Goal: Transaction & Acquisition: Purchase product/service

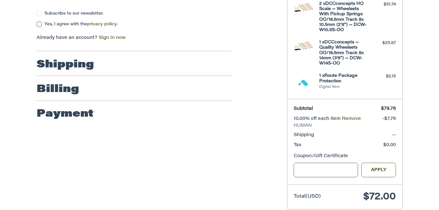
scroll to position [142, 0]
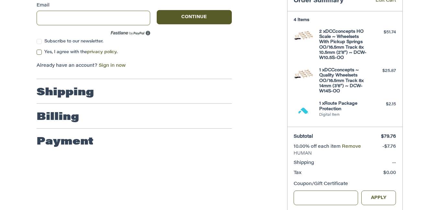
scroll to position [142, 0]
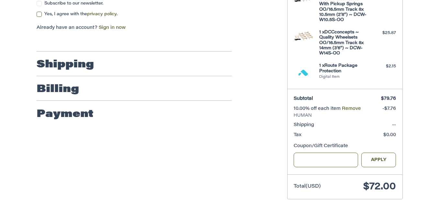
click at [0, 209] on div at bounding box center [0, 212] width 0 height 0
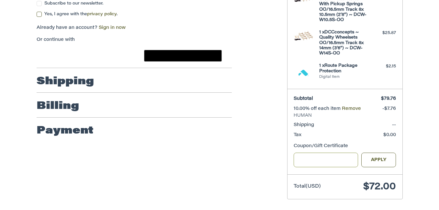
click at [312, 156] on input "Gift Certificate or Coupon Code" at bounding box center [325, 159] width 64 height 15
paste input "*********"
type input "*********"
click at [376, 158] on button "Apply" at bounding box center [378, 159] width 35 height 15
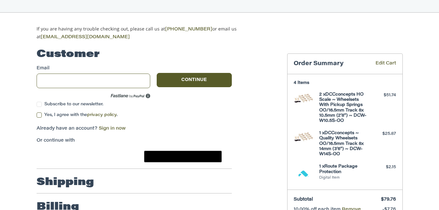
scroll to position [34, 0]
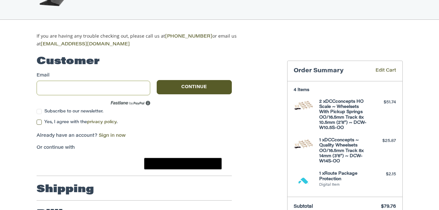
click at [82, 83] on input "Email" at bounding box center [94, 88] width 114 height 15
type input "**********"
click at [40, 119] on label "Yes, I agree with the privacy policy ." at bounding box center [134, 121] width 195 height 5
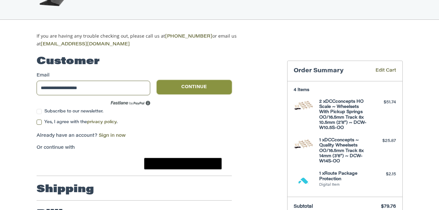
click at [181, 88] on button "Continue" at bounding box center [194, 87] width 75 height 14
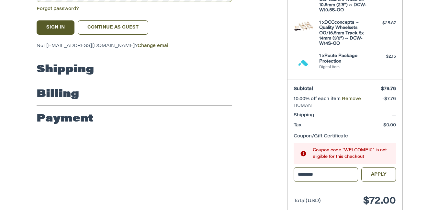
scroll to position [166, 0]
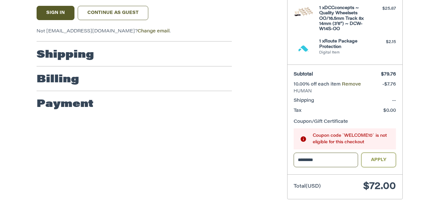
click at [383, 160] on button "Apply" at bounding box center [378, 159] width 35 height 15
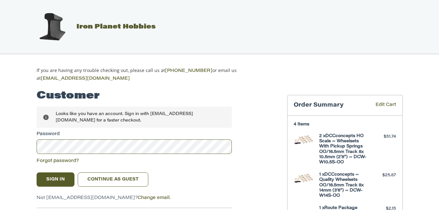
scroll to position [99, 0]
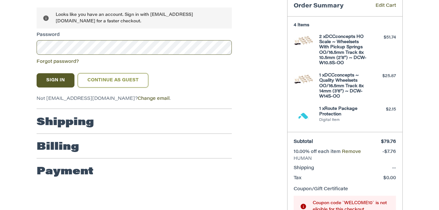
click at [117, 81] on link "Continue as guest" at bounding box center [113, 80] width 71 height 14
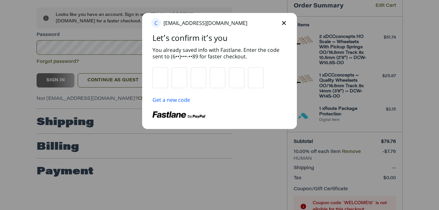
click at [160, 78] on input "text" at bounding box center [160, 78] width 15 height 20
type input "*"
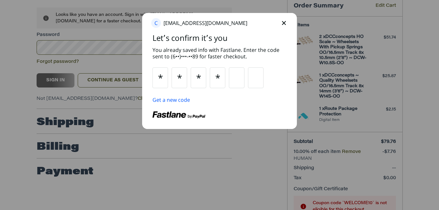
type input "*"
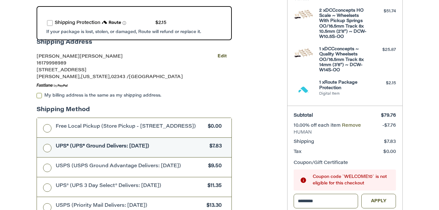
scroll to position [162, 0]
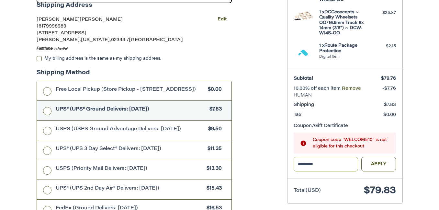
click at [328, 161] on input "*********" at bounding box center [325, 164] width 64 height 15
click at [379, 160] on button "Apply" at bounding box center [378, 164] width 35 height 15
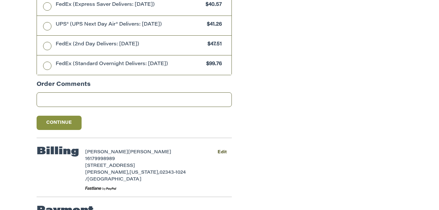
scroll to position [405, 0]
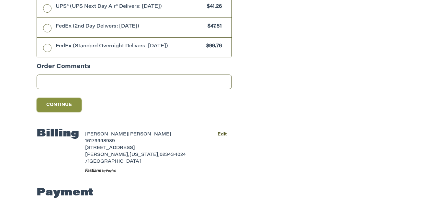
click at [61, 102] on button "Continue" at bounding box center [59, 105] width 45 height 14
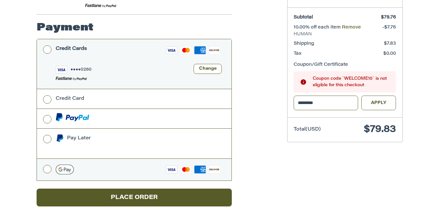
scroll to position [232, 0]
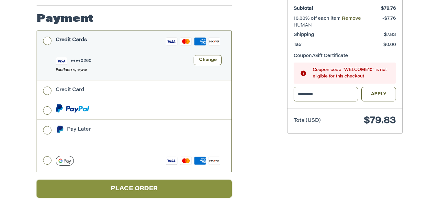
click at [139, 187] on button "Place Order" at bounding box center [134, 189] width 195 height 18
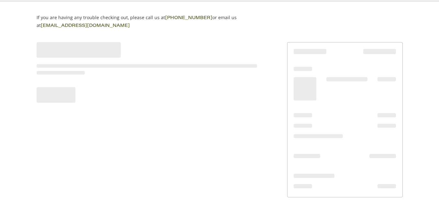
scroll to position [51, 0]
